Goal: Information Seeking & Learning: Learn about a topic

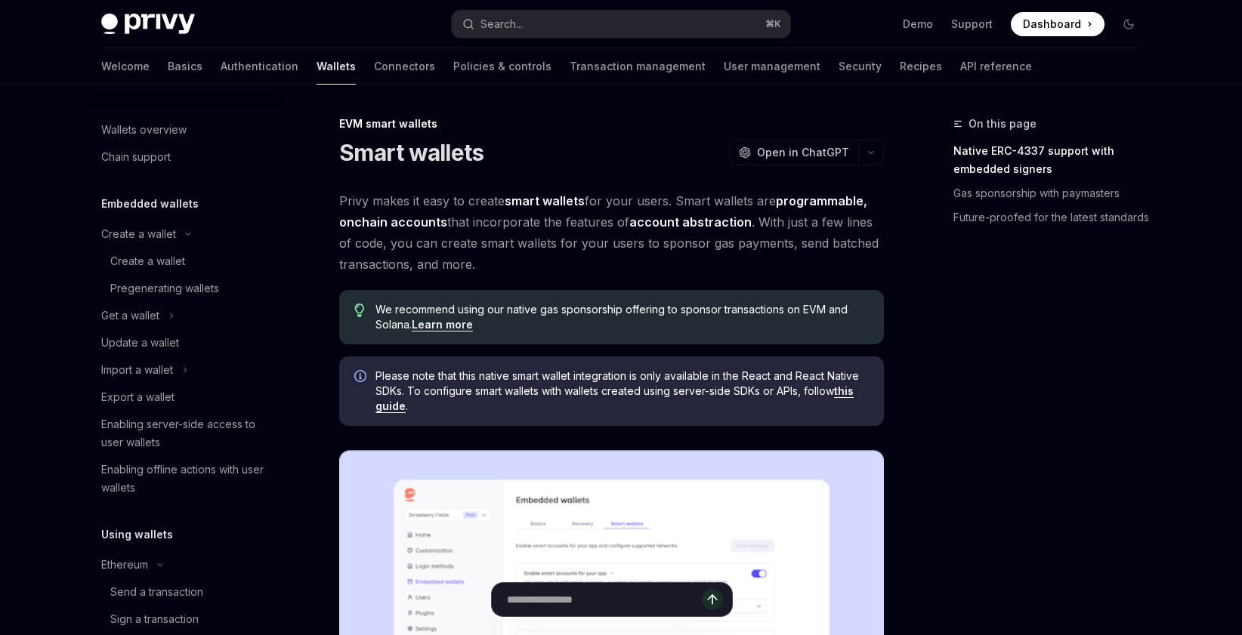
scroll to position [426, 0]
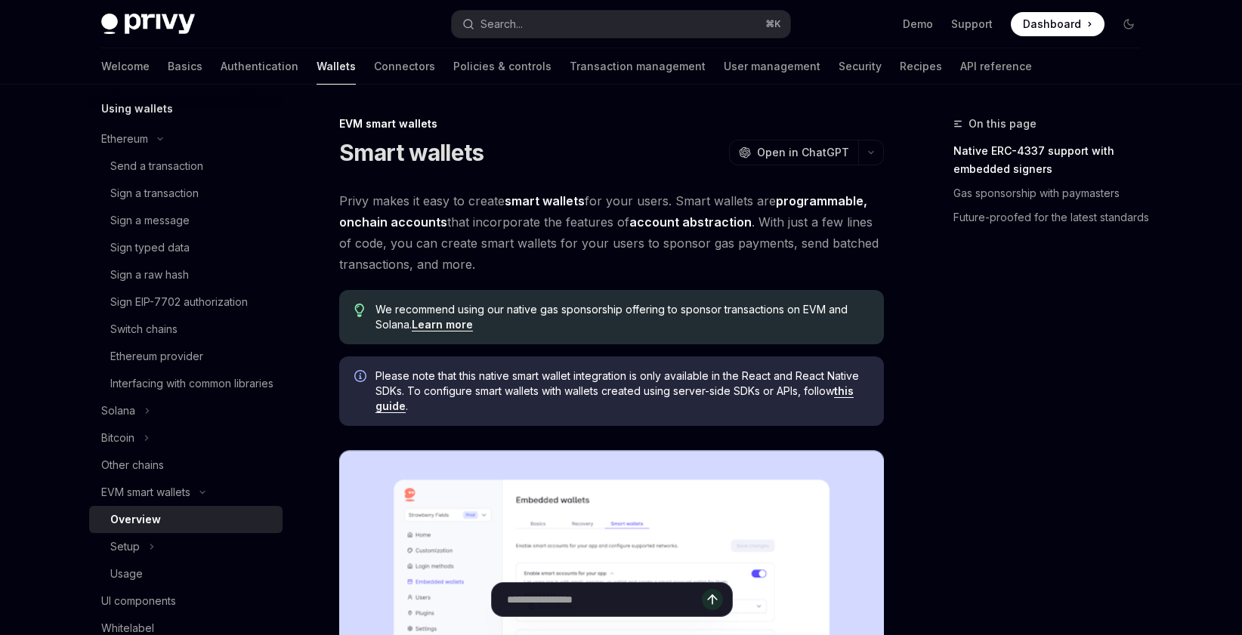
click at [845, 122] on div "EVM smart wallets" at bounding box center [611, 123] width 545 height 15
click at [642, 20] on button "Search... ⌘ K" at bounding box center [621, 24] width 338 height 27
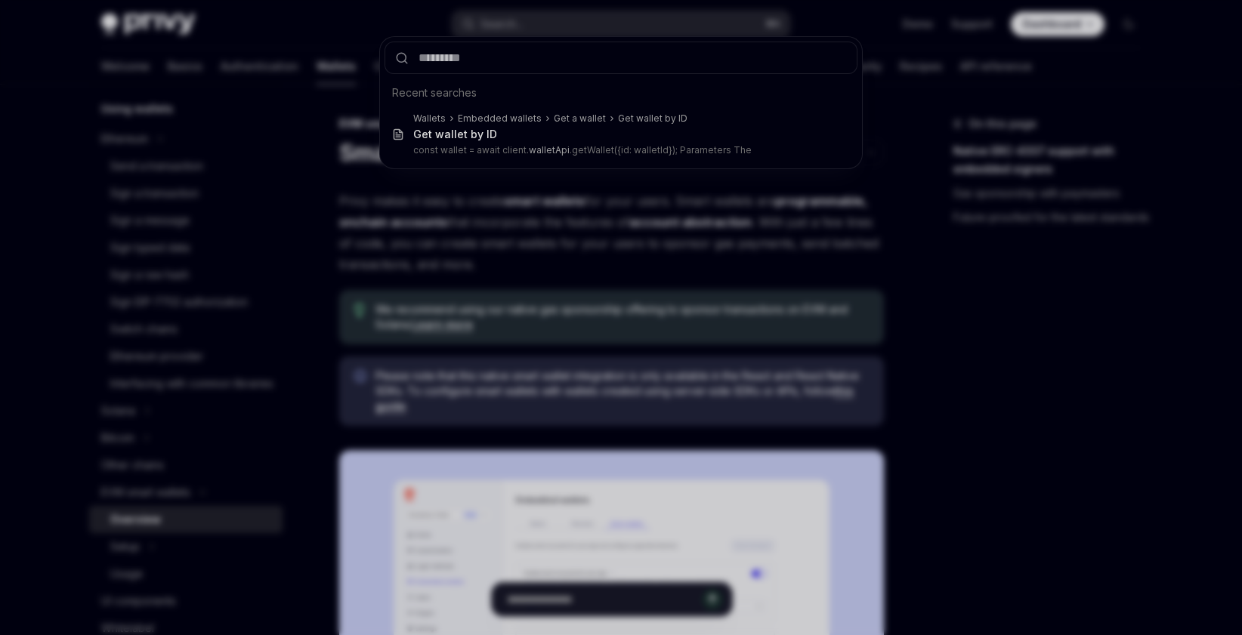
click at [607, 185] on div "Recent searches Wallets Embedded wallets Get a wallet Get wallet by ID Get wall…" at bounding box center [621, 317] width 1242 height 635
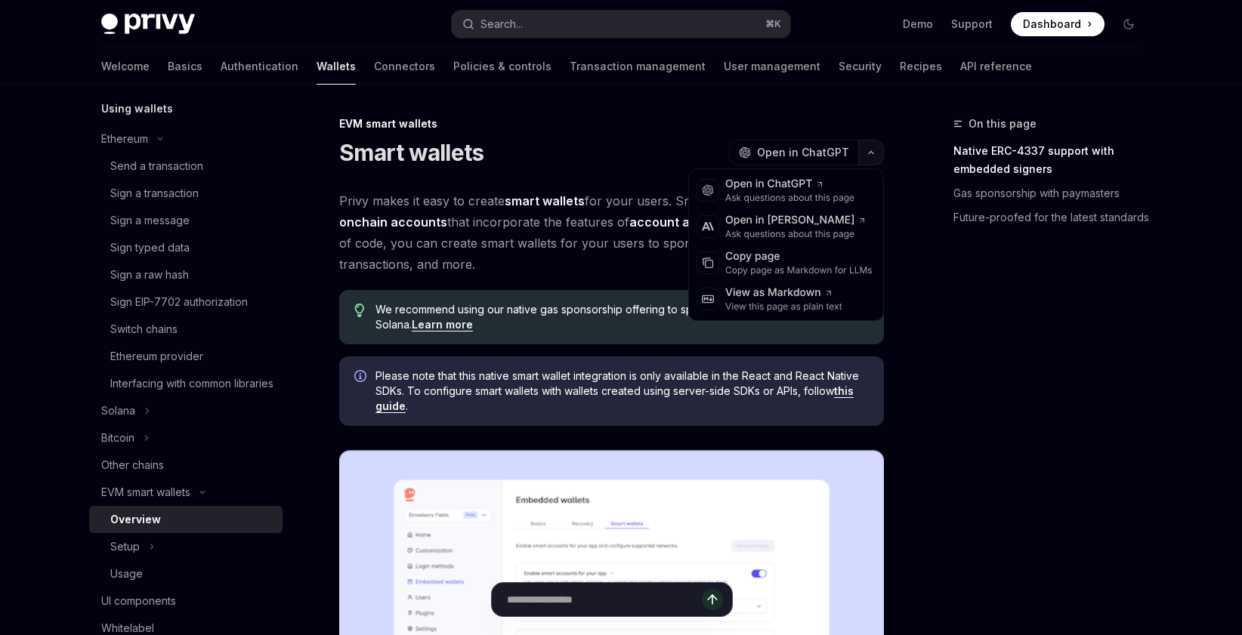
click at [870, 151] on icon "button" at bounding box center [871, 153] width 18 height 6
click at [996, 292] on div "On this page Native ERC-4337 support with embedded signers Gas sponsorship with…" at bounding box center [1038, 375] width 230 height 521
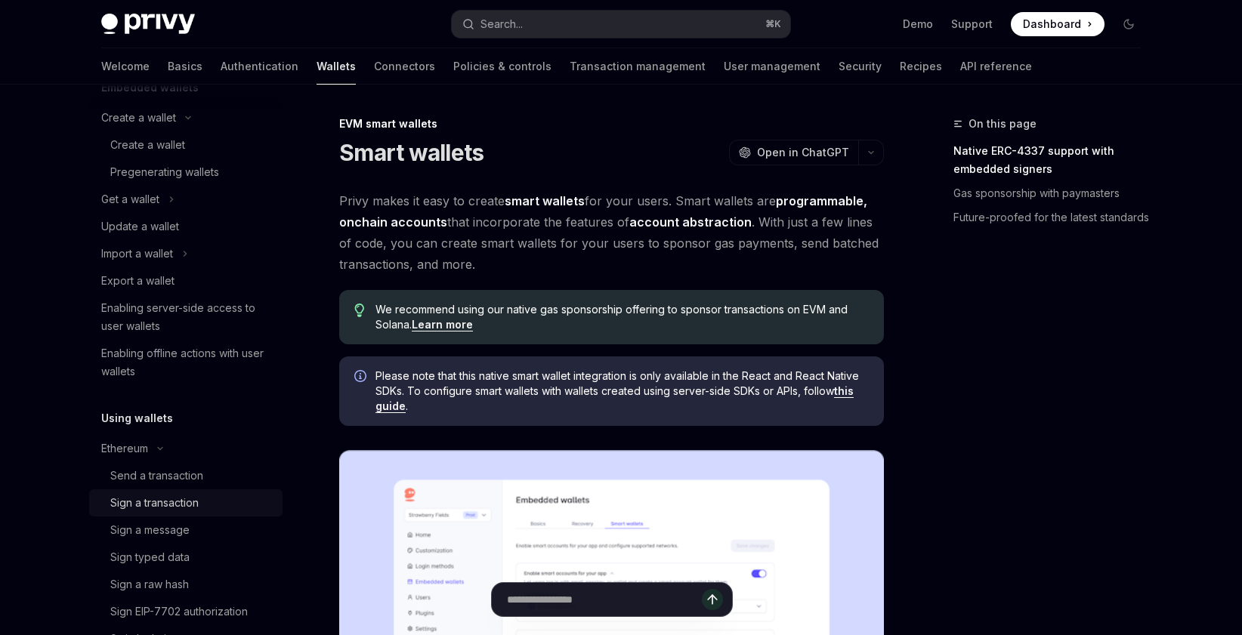
scroll to position [0, 0]
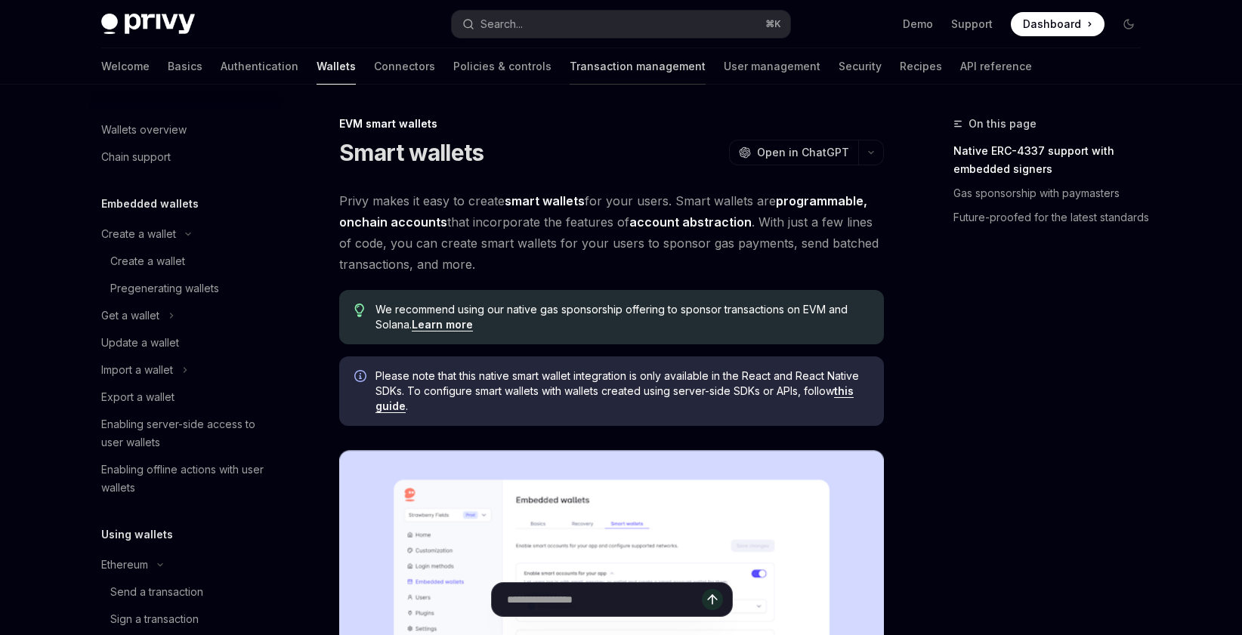
click at [570, 69] on link "Transaction management" at bounding box center [638, 66] width 136 height 36
type textarea "*"
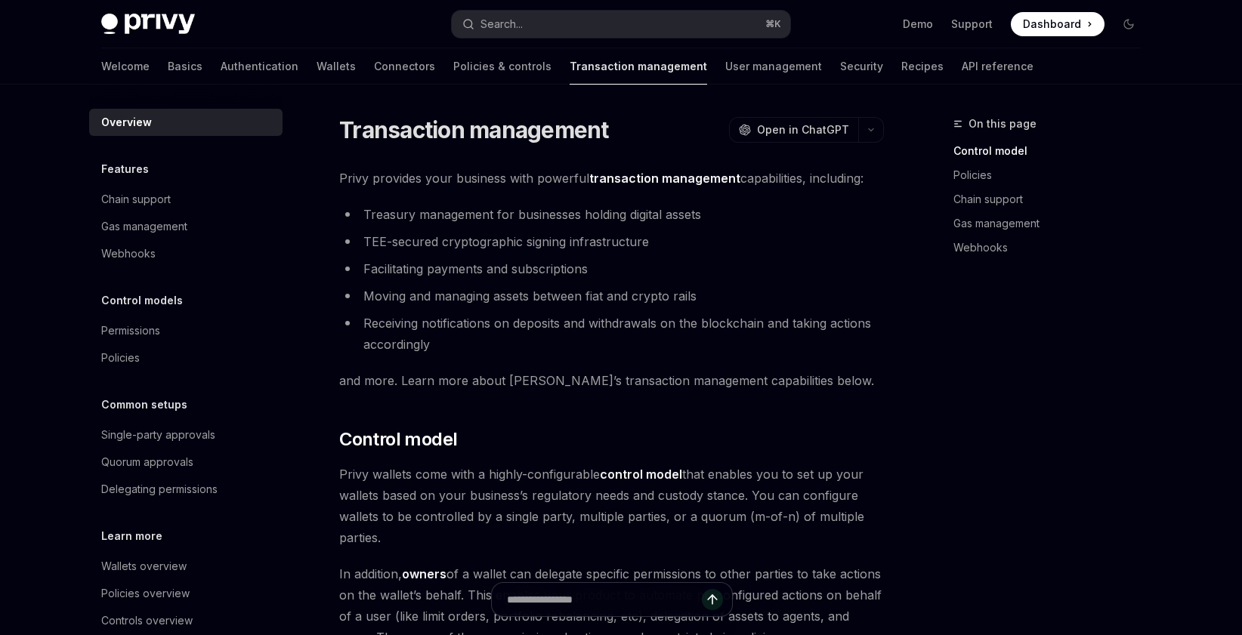
click at [172, 419] on div "Common setups Single-party approvals Quorum approvals Delegating permissions" at bounding box center [185, 449] width 193 height 107
click at [317, 65] on link "Wallets" at bounding box center [336, 66] width 39 height 36
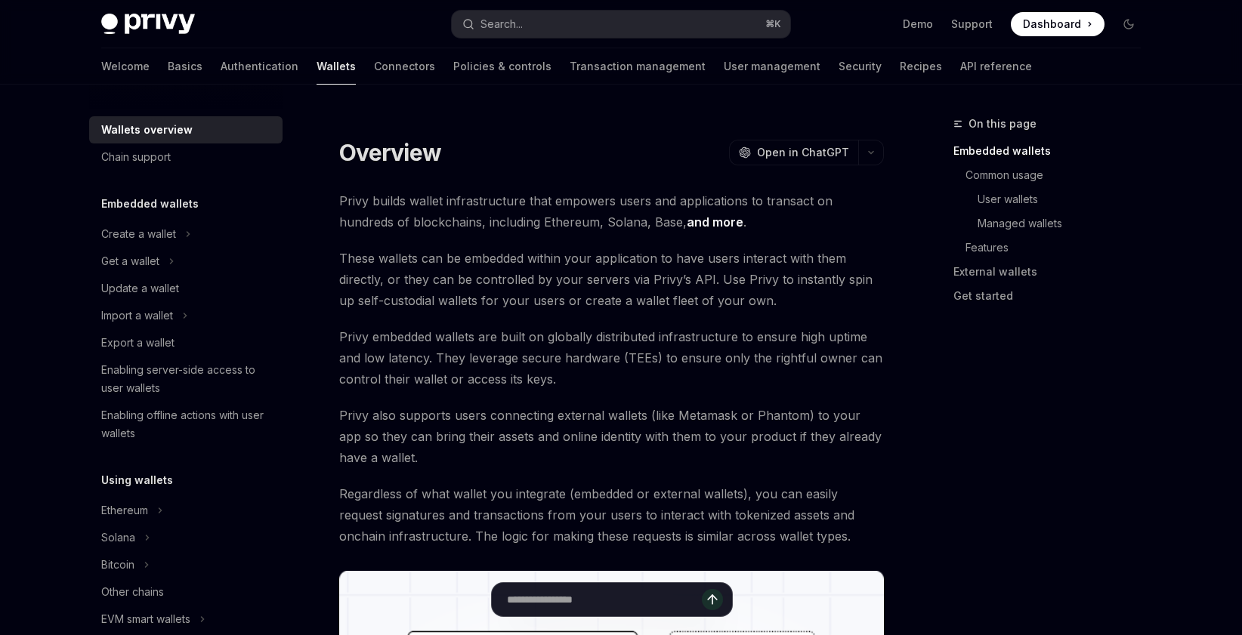
click at [1076, 40] on div "Privy Docs home page Search... ⌘ K Demo Support Dashboard Dashboard Search..." at bounding box center [621, 24] width 1040 height 48
click at [1075, 32] on span at bounding box center [1058, 24] width 94 height 24
type textarea "*"
